Goal: Transaction & Acquisition: Purchase product/service

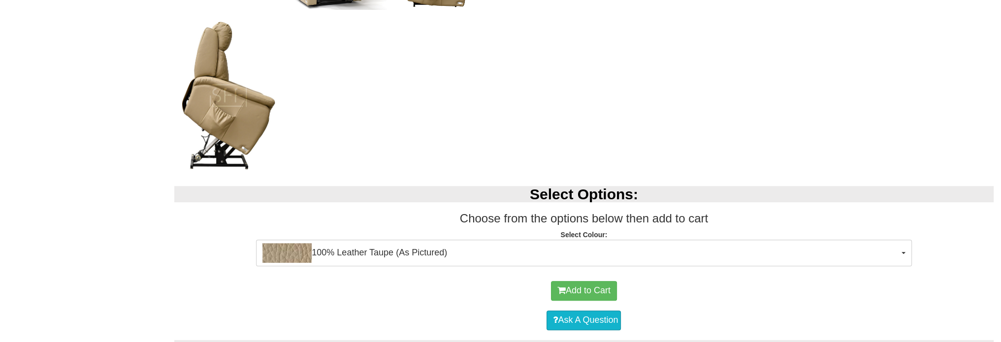
scroll to position [605, 0]
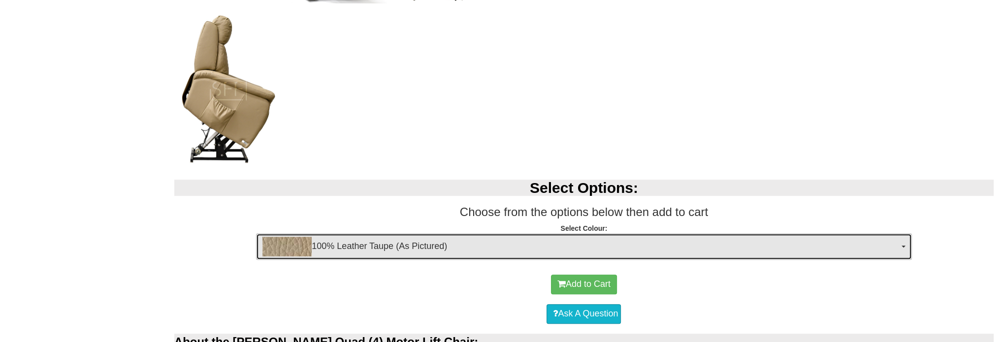
click at [584, 242] on span "100% Leather Taupe (As Pictured)" at bounding box center [580, 247] width 636 height 20
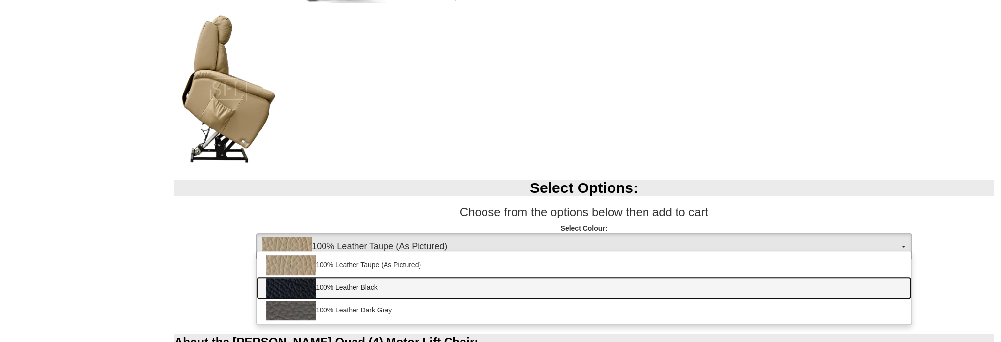
click at [367, 285] on link "100% Leather Black" at bounding box center [583, 288] width 654 height 23
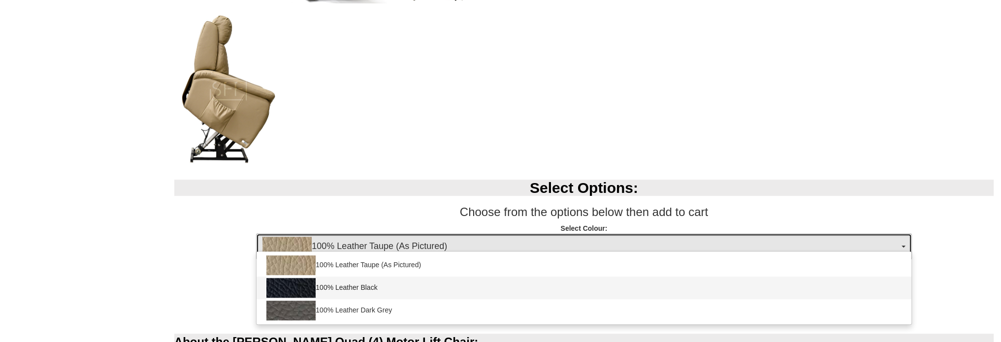
select select "1145"
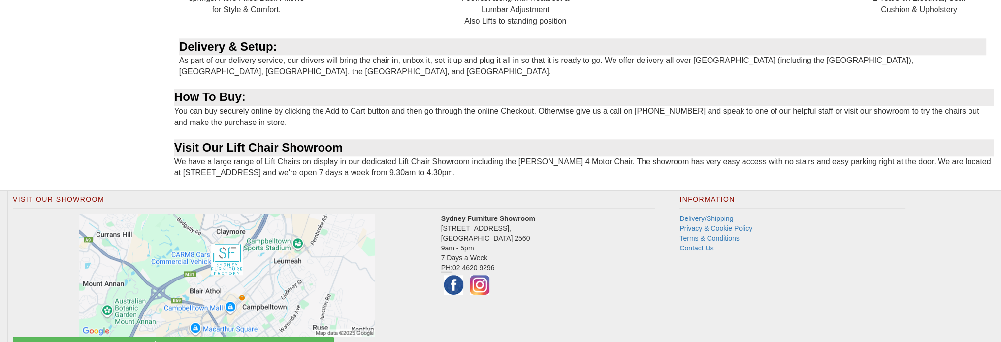
scroll to position [1500, 0]
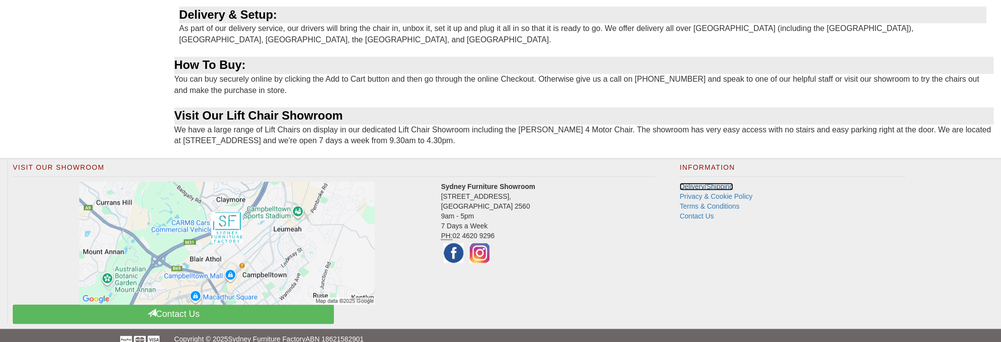
click at [716, 183] on link "Delivery/Shipping" at bounding box center [706, 187] width 54 height 8
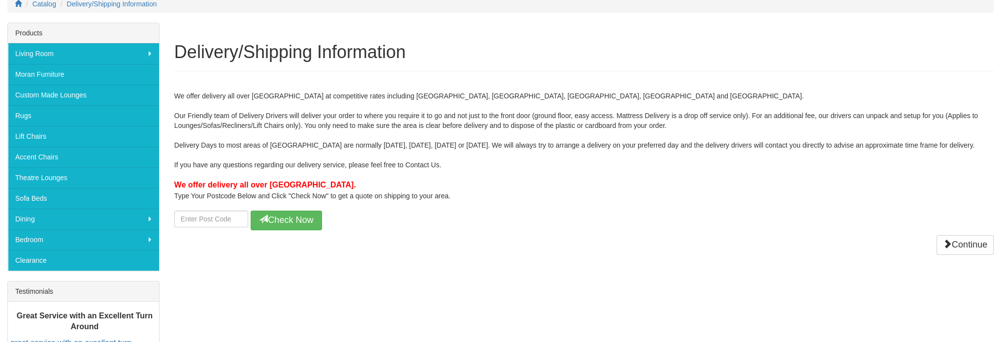
scroll to position [152, 0]
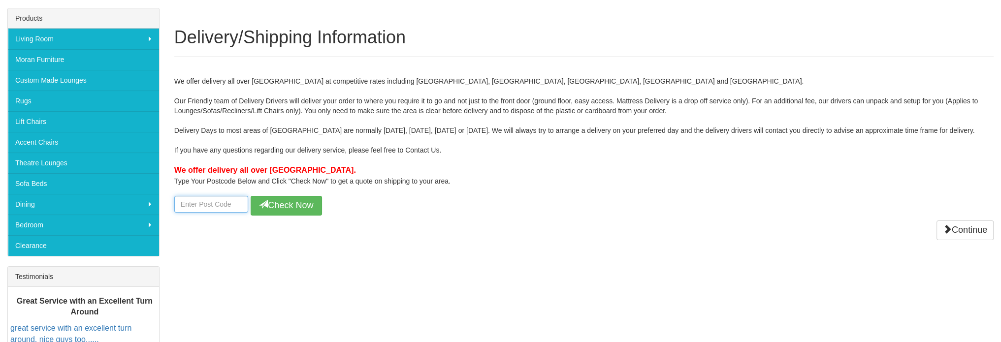
click at [219, 205] on input "number" at bounding box center [211, 204] width 74 height 17
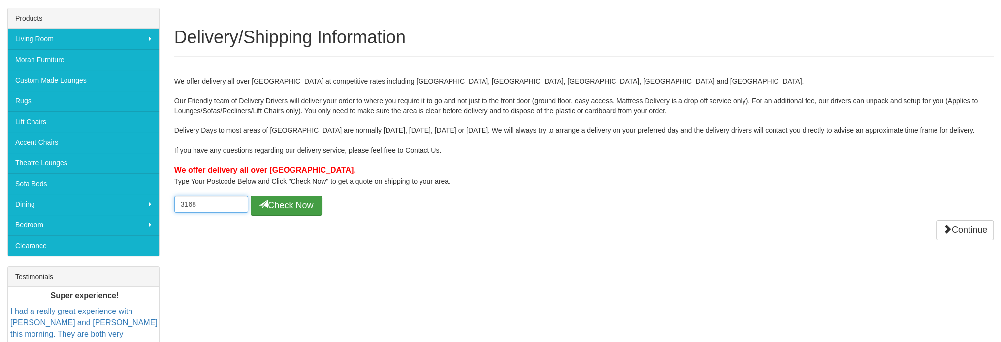
type input "3168"
click at [293, 200] on button "Check Now" at bounding box center [285, 206] width 71 height 20
click at [416, 240] on div "Continue" at bounding box center [583, 240] width 819 height 20
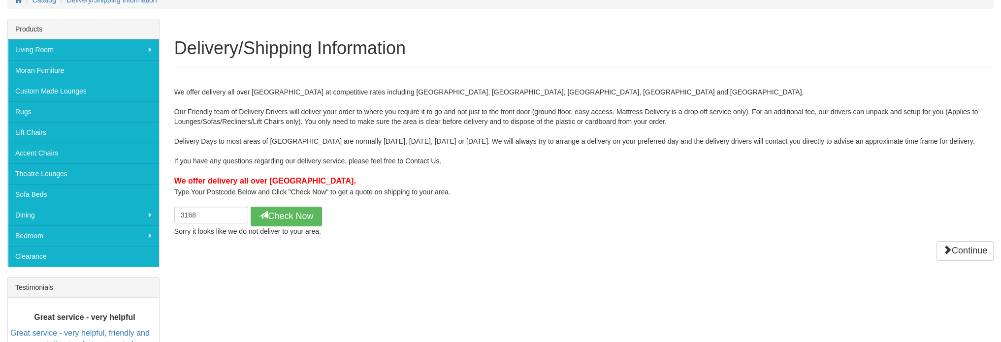
scroll to position [132, 0]
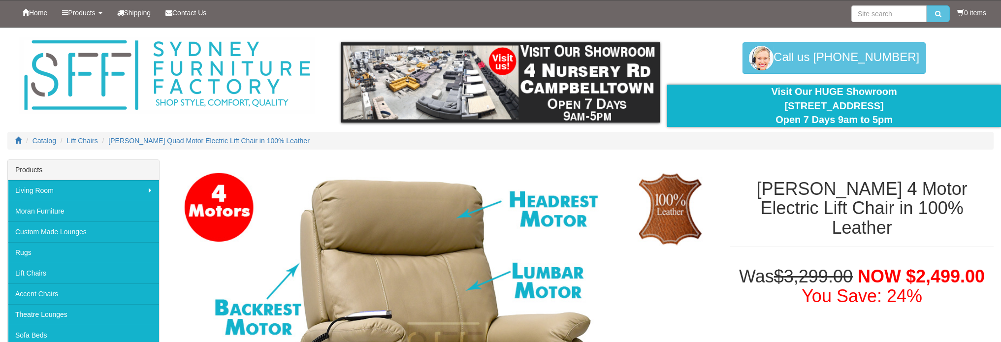
select select "1145"
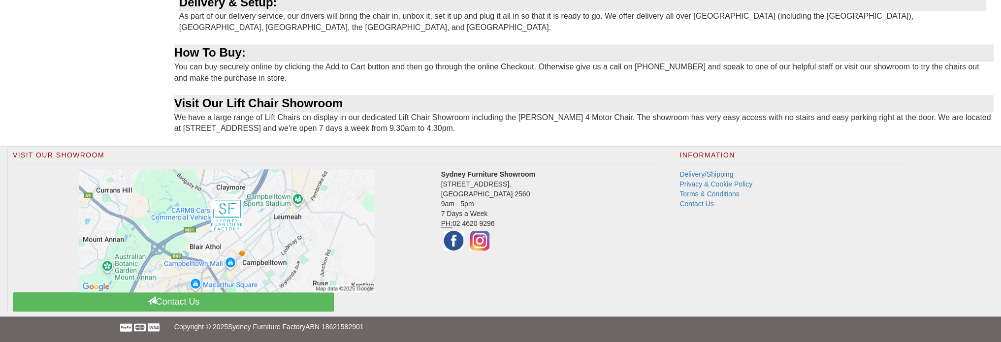
select select "1145"
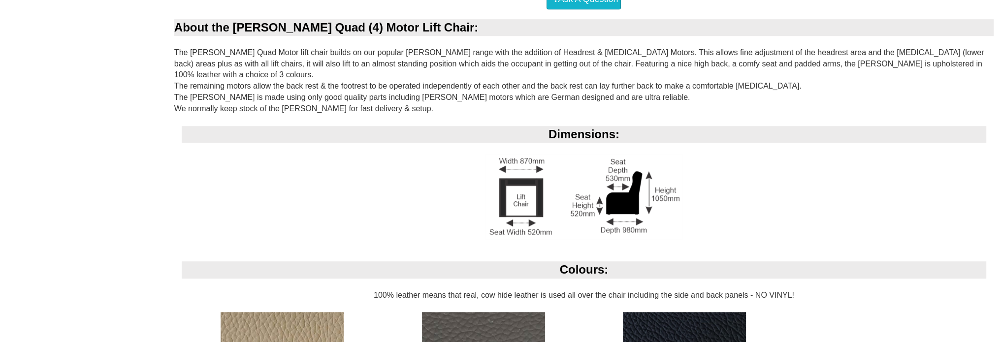
scroll to position [904, 0]
